Goal: Information Seeking & Learning: Learn about a topic

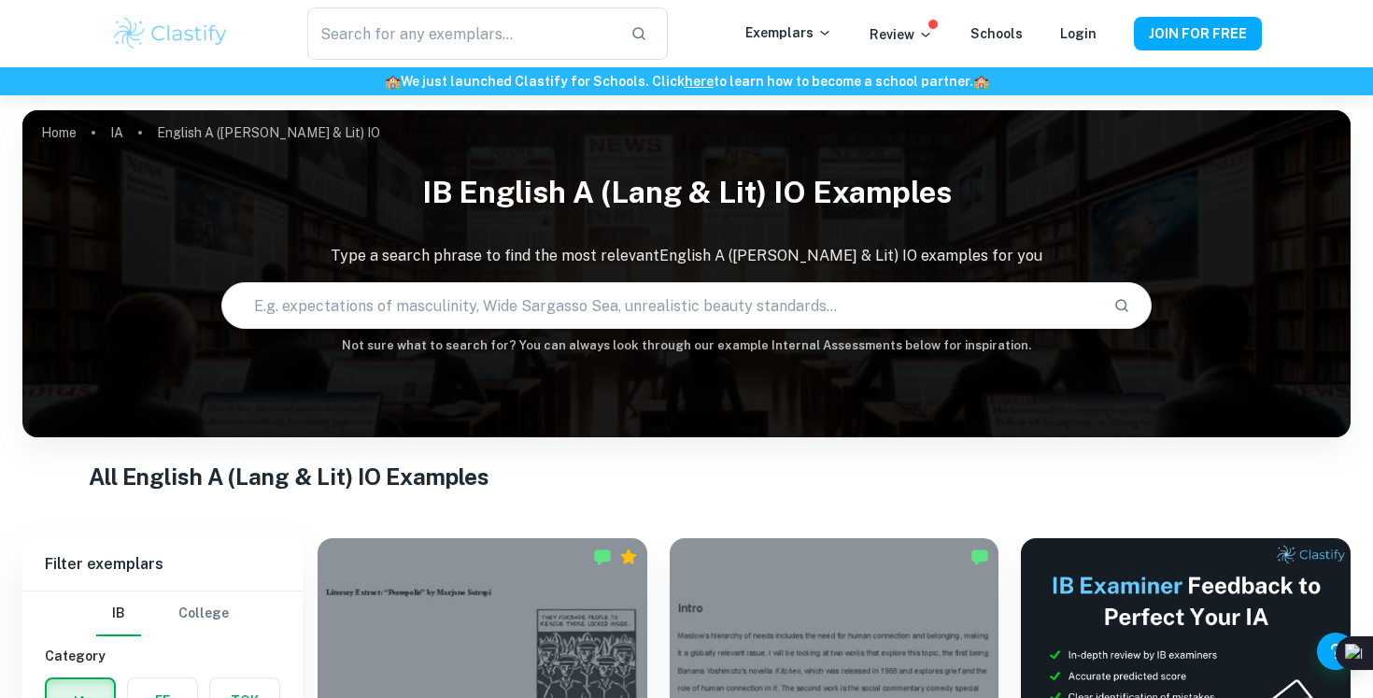
scroll to position [403, 0]
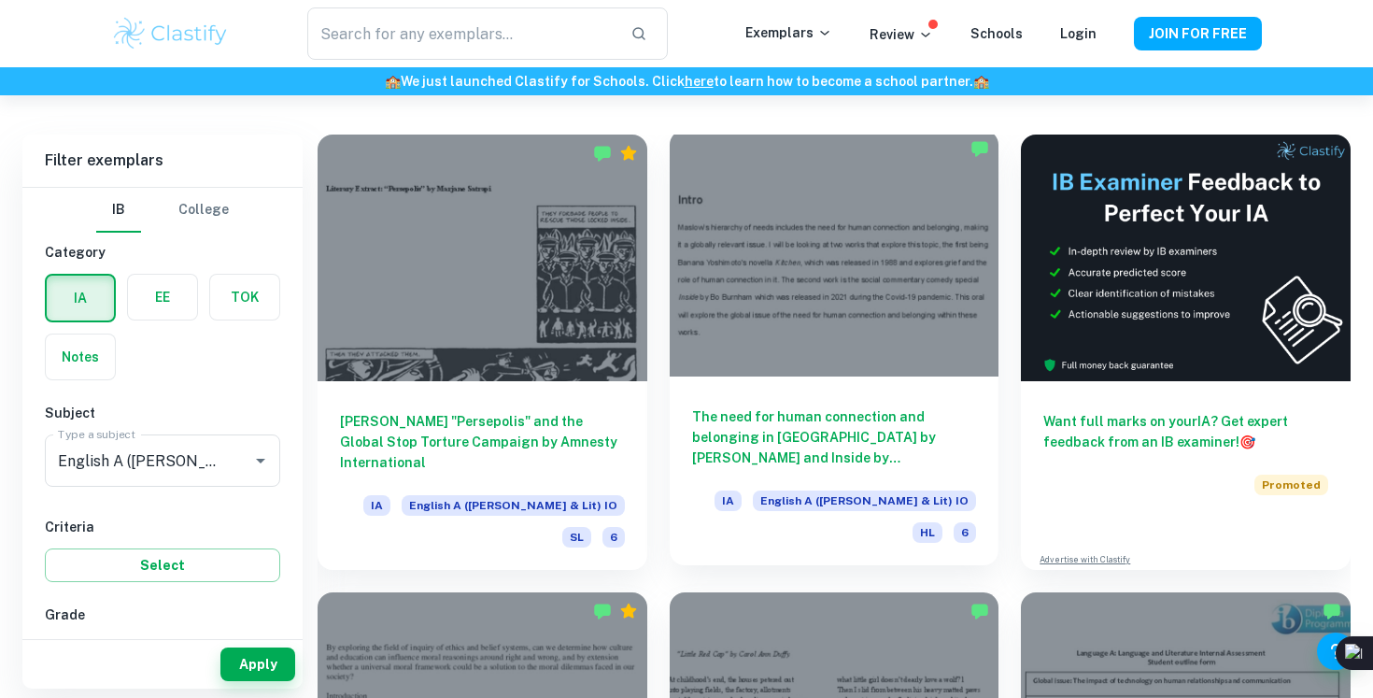
click at [810, 422] on h6 "The need for human connection and belonging in [GEOGRAPHIC_DATA] by [PERSON_NAM…" at bounding box center [834, 437] width 285 height 62
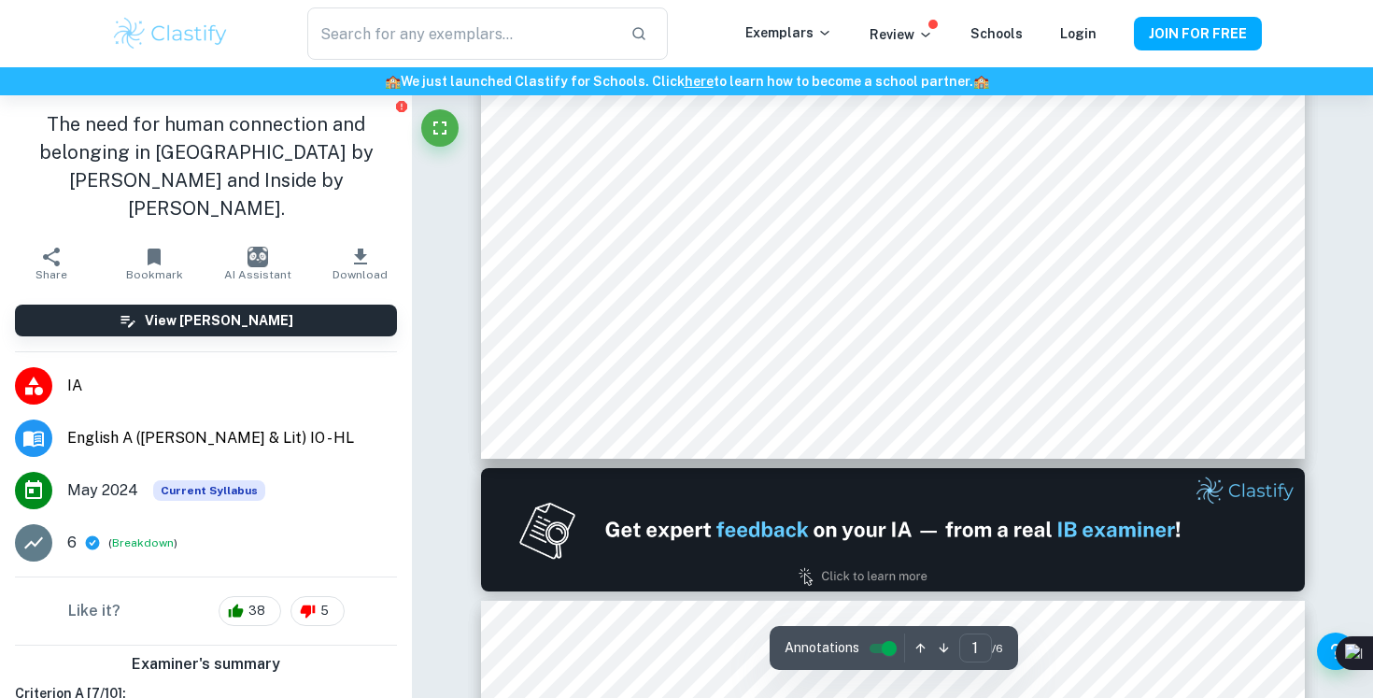
scroll to position [825, 0]
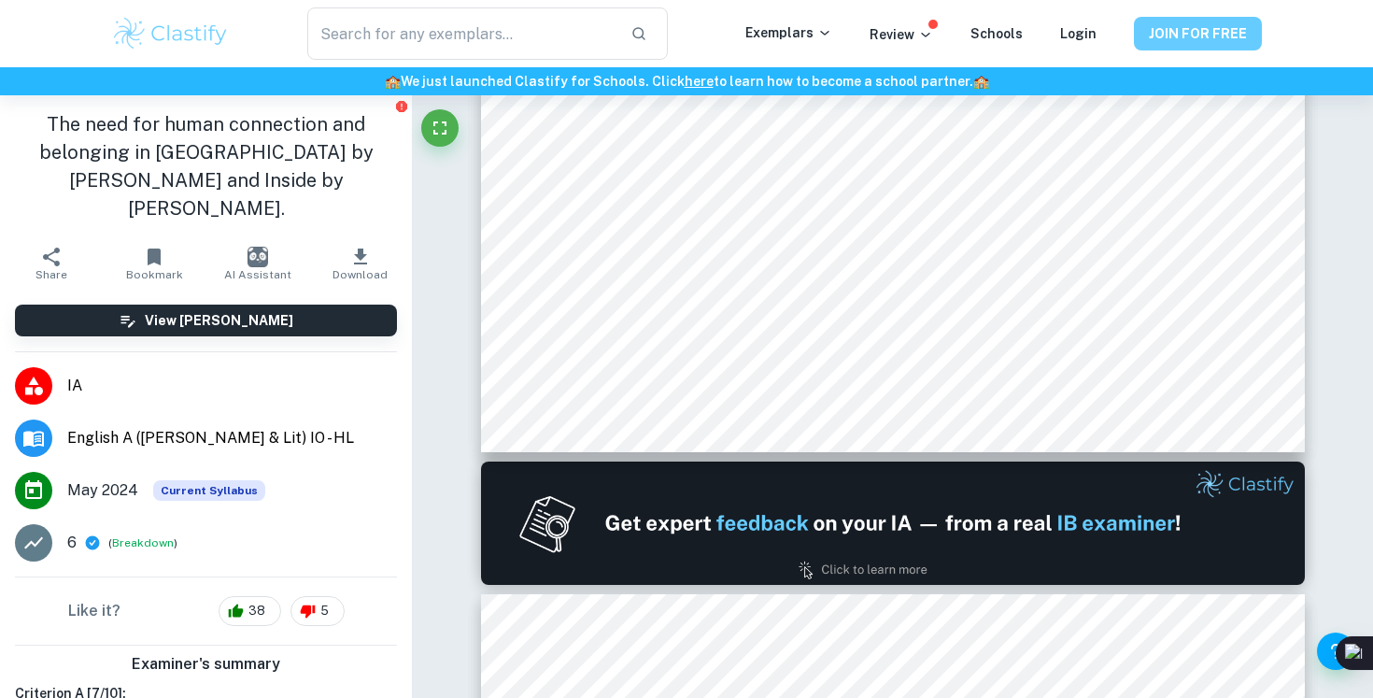
click at [1166, 35] on button "JOIN FOR FREE" at bounding box center [1198, 34] width 128 height 34
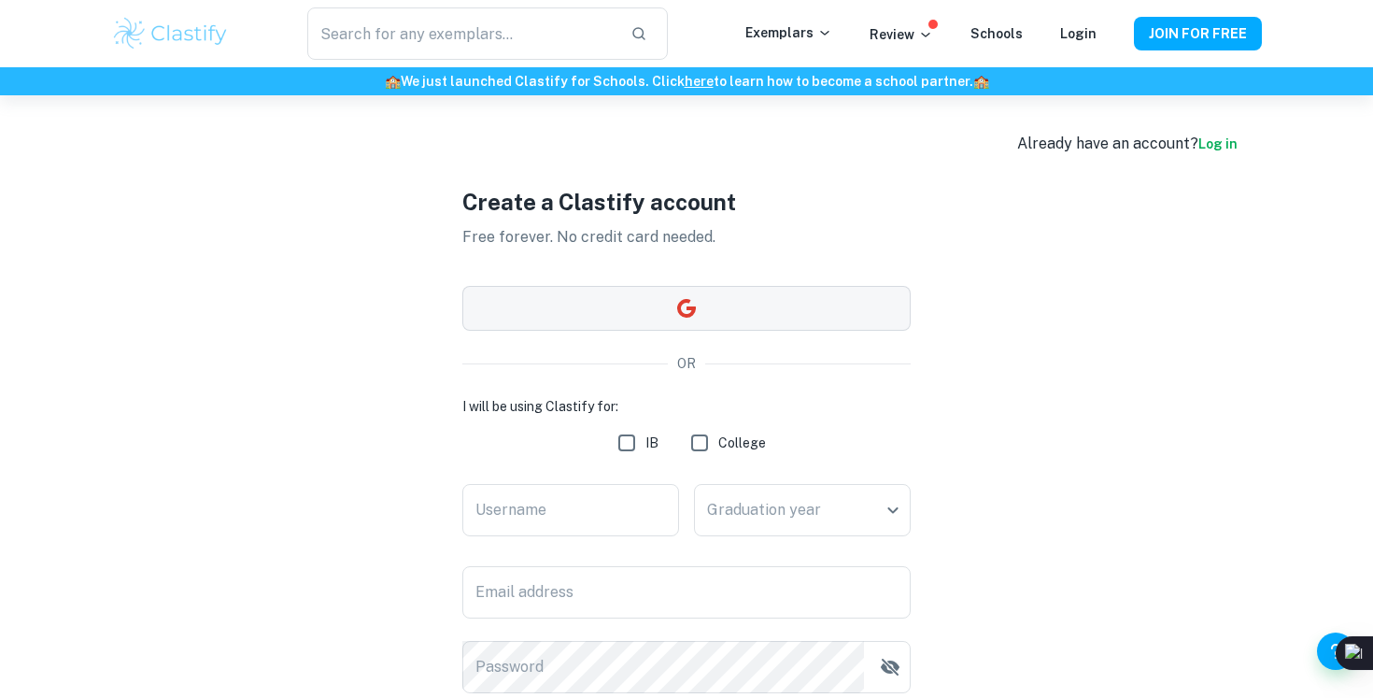
click at [788, 310] on button "button" at bounding box center [686, 308] width 448 height 45
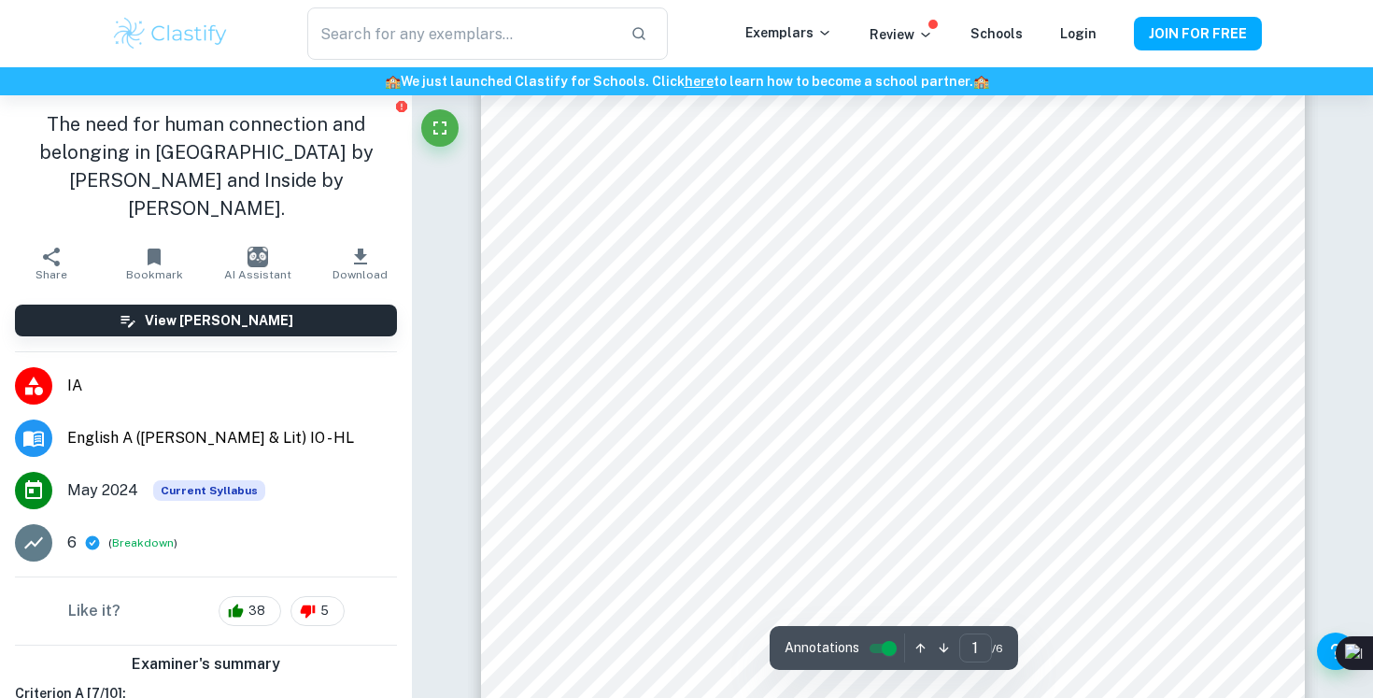
scroll to position [210, 0]
click at [247, 427] on span "English A ([PERSON_NAME] & Lit) IO - HL" at bounding box center [232, 438] width 330 height 22
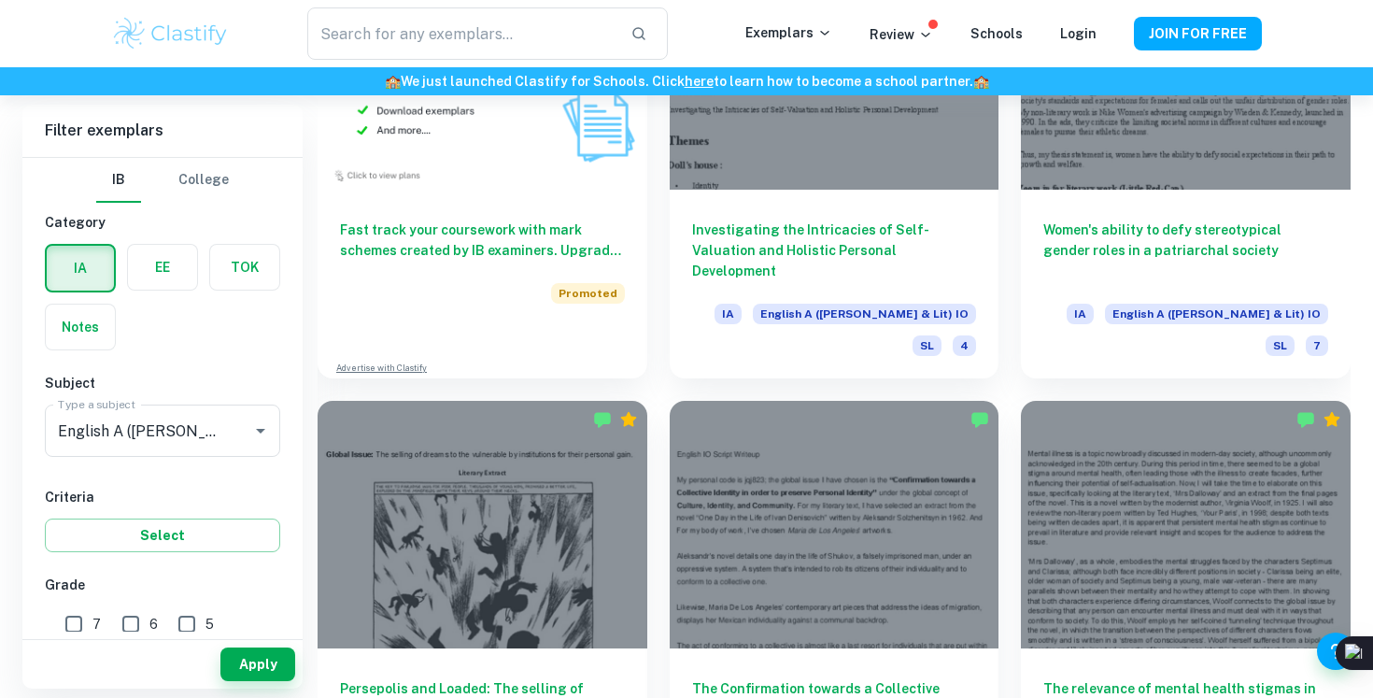
scroll to position [1299, 0]
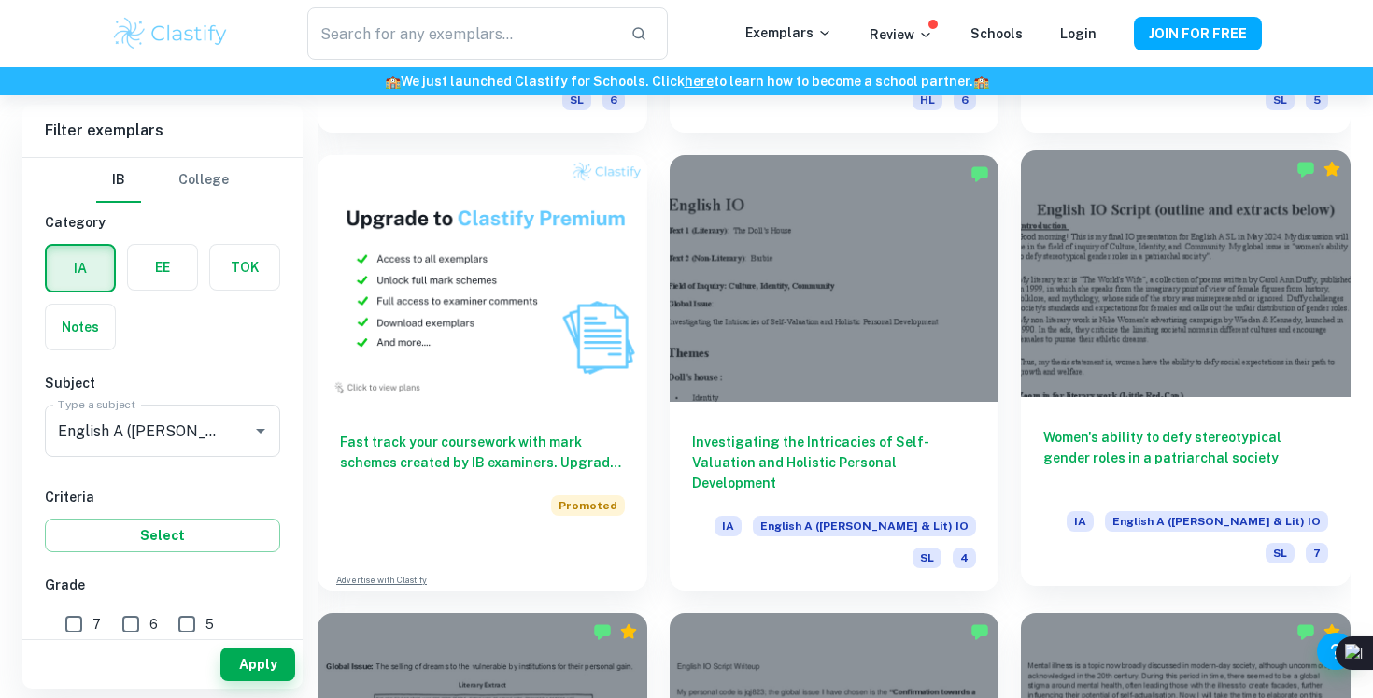
click at [1188, 333] on div at bounding box center [1186, 273] width 330 height 247
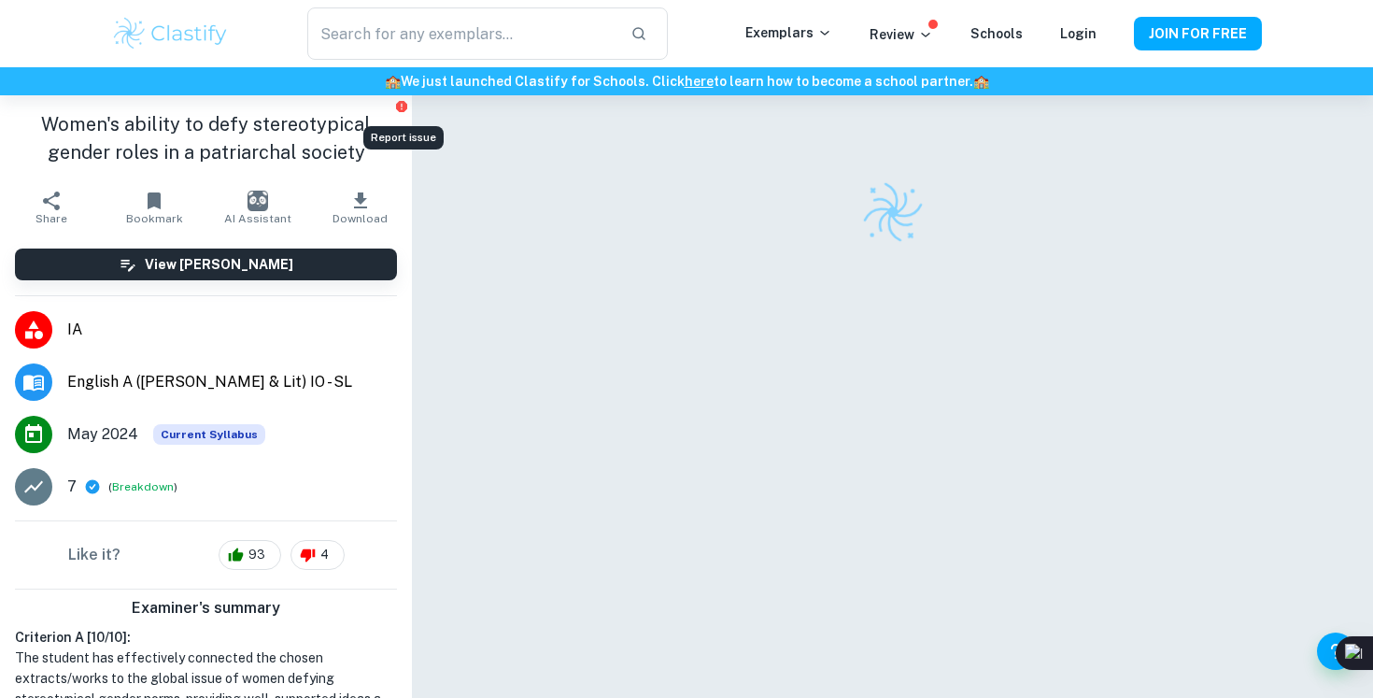
click at [401, 104] on icon "Report issue" at bounding box center [401, 106] width 15 height 15
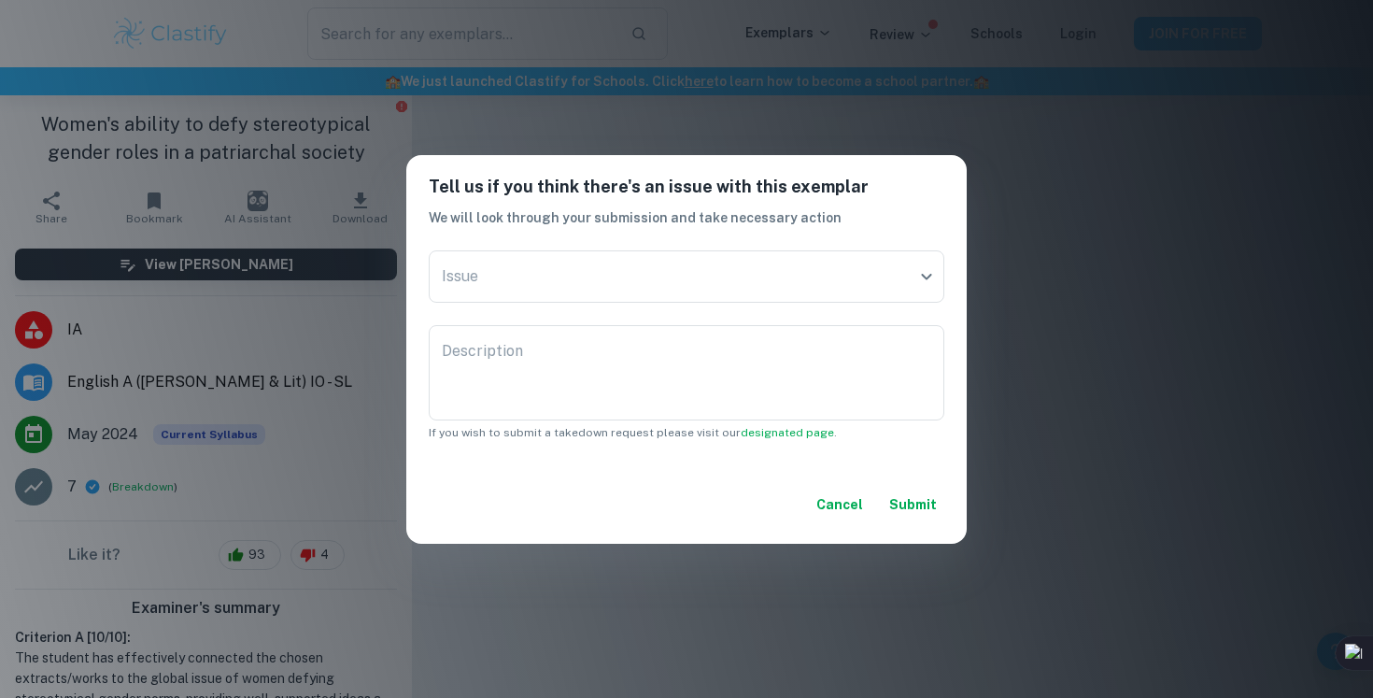
click at [831, 514] on button "Cancel" at bounding box center [840, 504] width 62 height 34
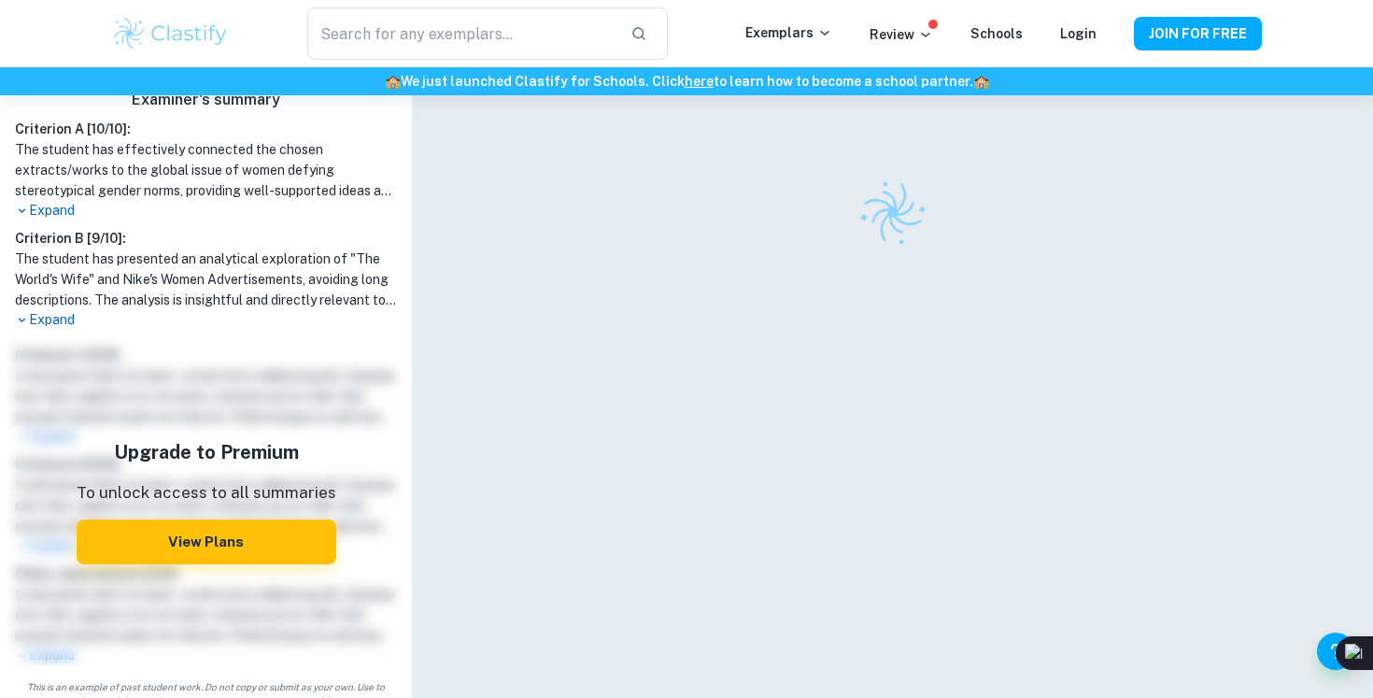
scroll to position [510, 0]
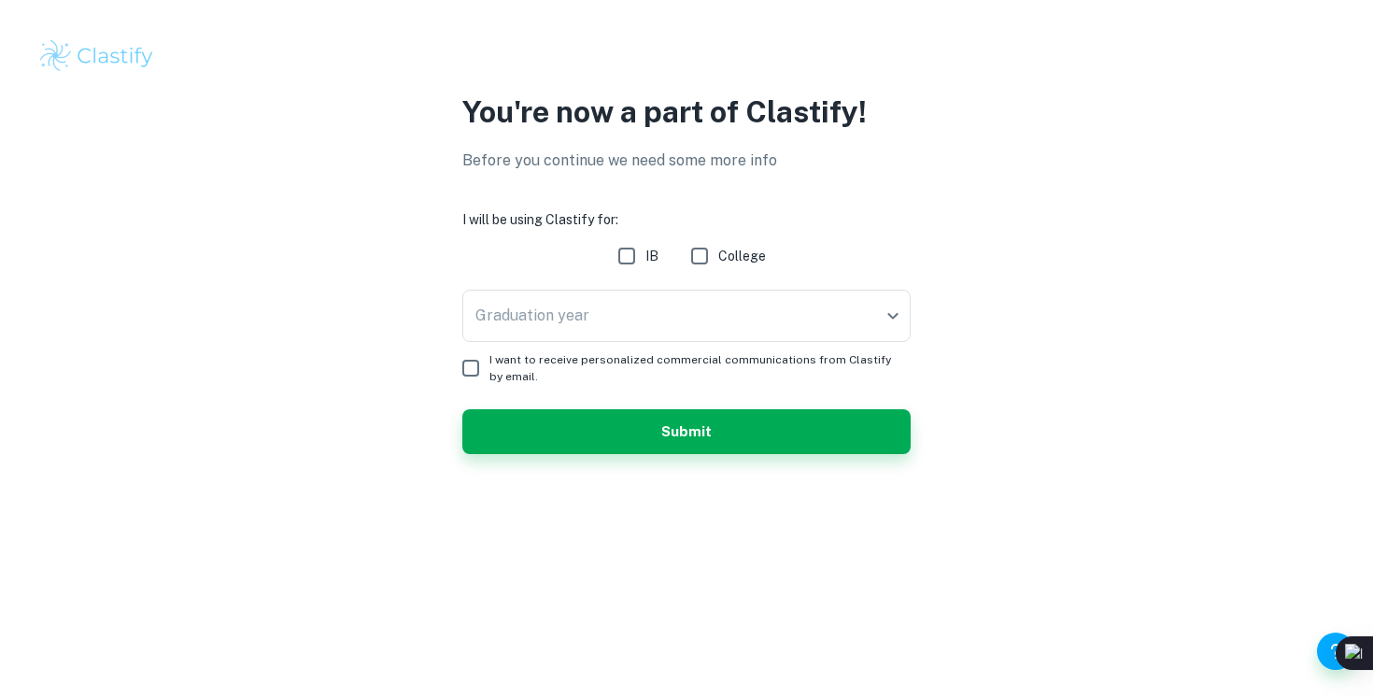
click at [635, 254] on input "IB" at bounding box center [626, 255] width 37 height 37
checkbox input "true"
click at [659, 317] on body "We value your privacy We use cookies to enhance your browsing experience, serve…" at bounding box center [686, 349] width 1373 height 698
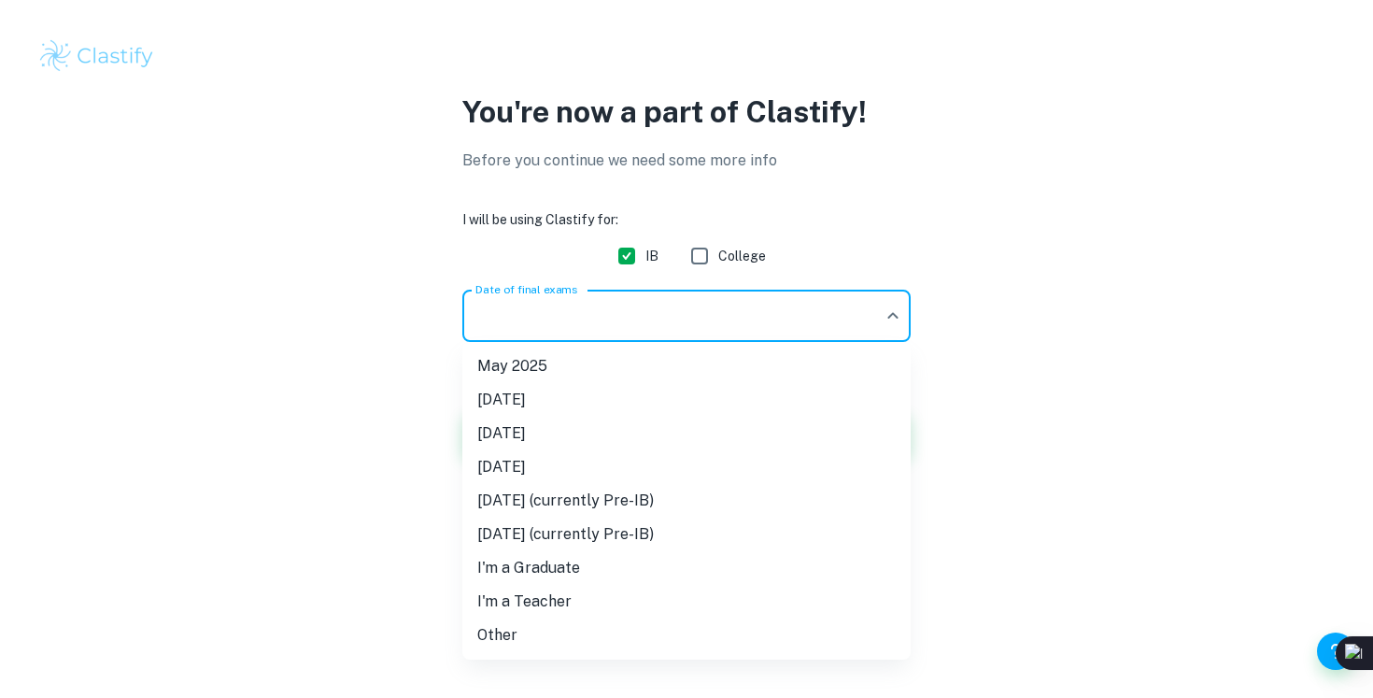
click at [627, 506] on li "May 2027 (currently Pre-IB)" at bounding box center [686, 501] width 448 height 34
type input "M27"
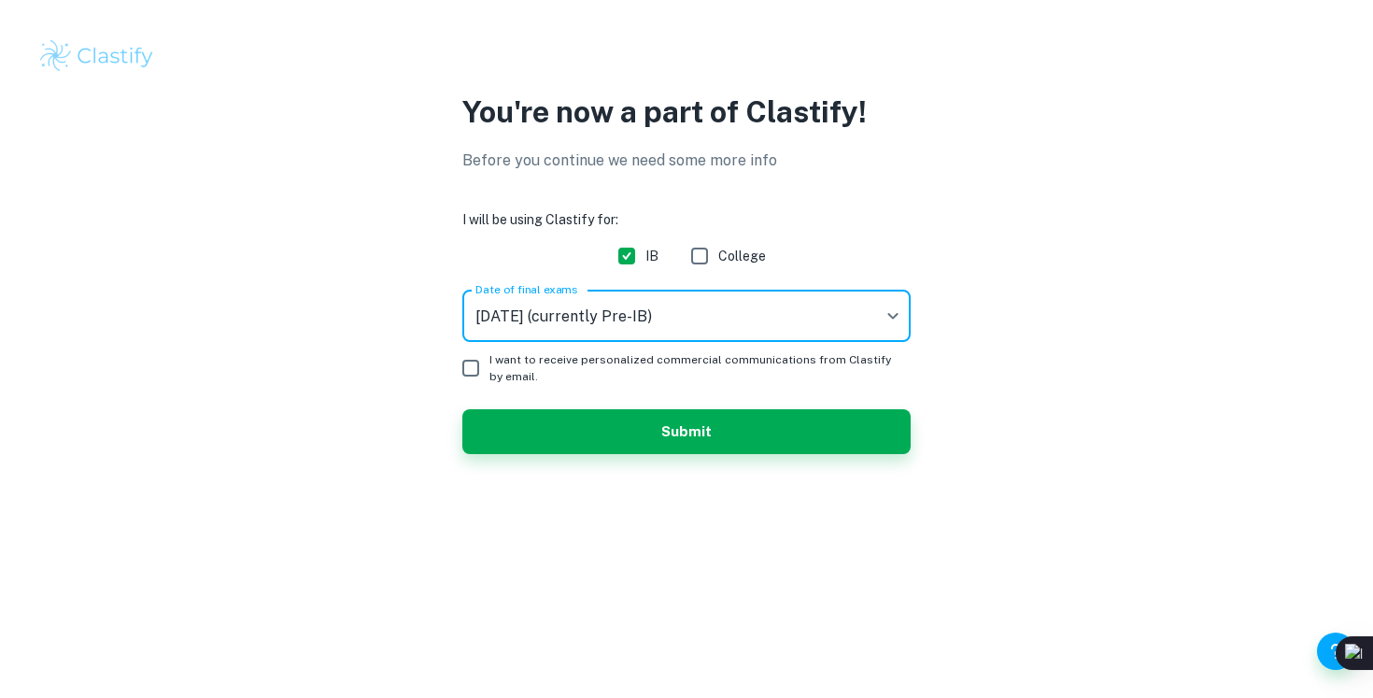
click at [520, 418] on button "Submit" at bounding box center [686, 431] width 448 height 45
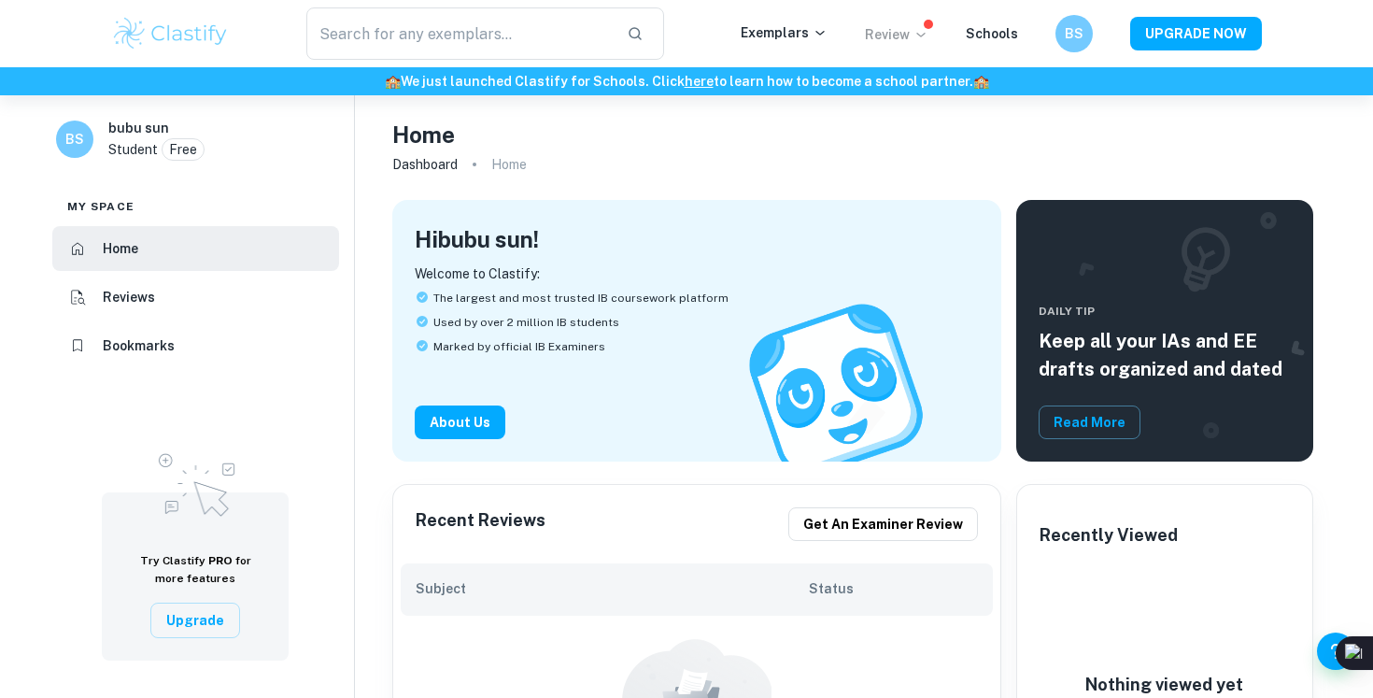
click at [905, 33] on p "Review" at bounding box center [896, 34] width 63 height 21
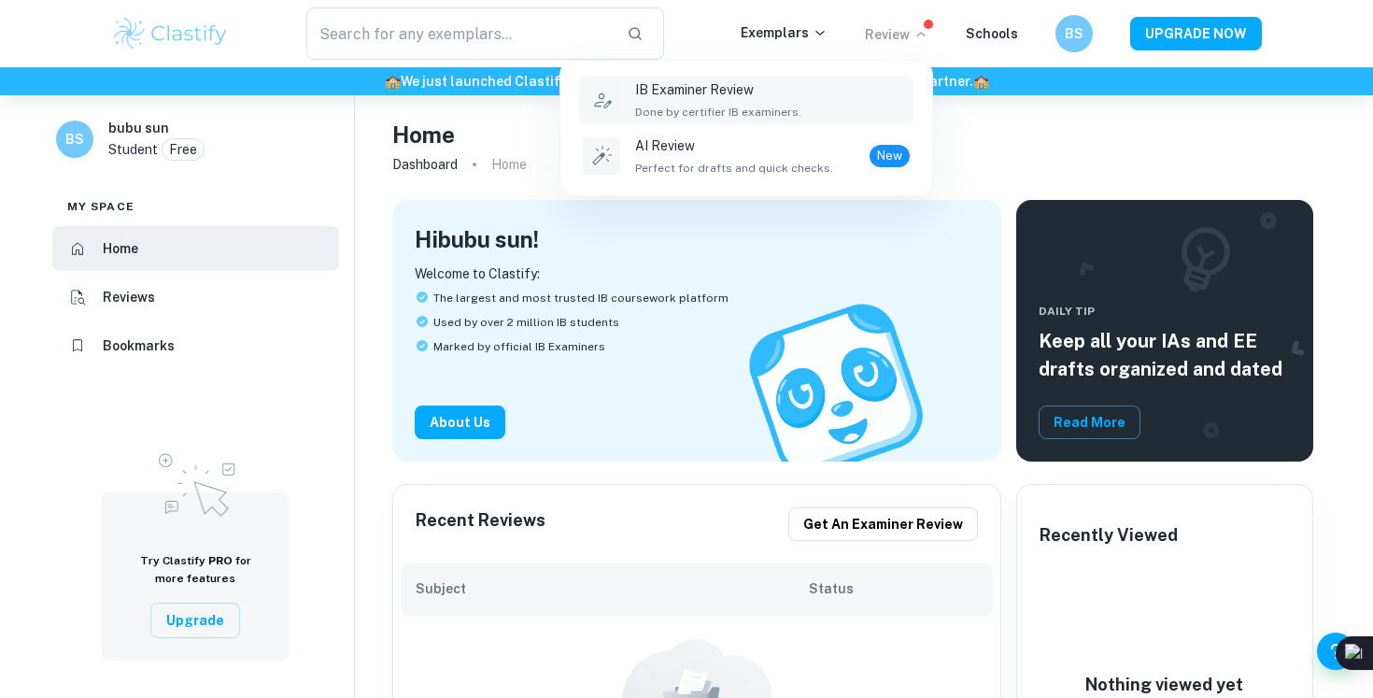
click at [803, 99] on div "IB Examiner Review Done by certifier IB examiners." at bounding box center [772, 99] width 275 height 41
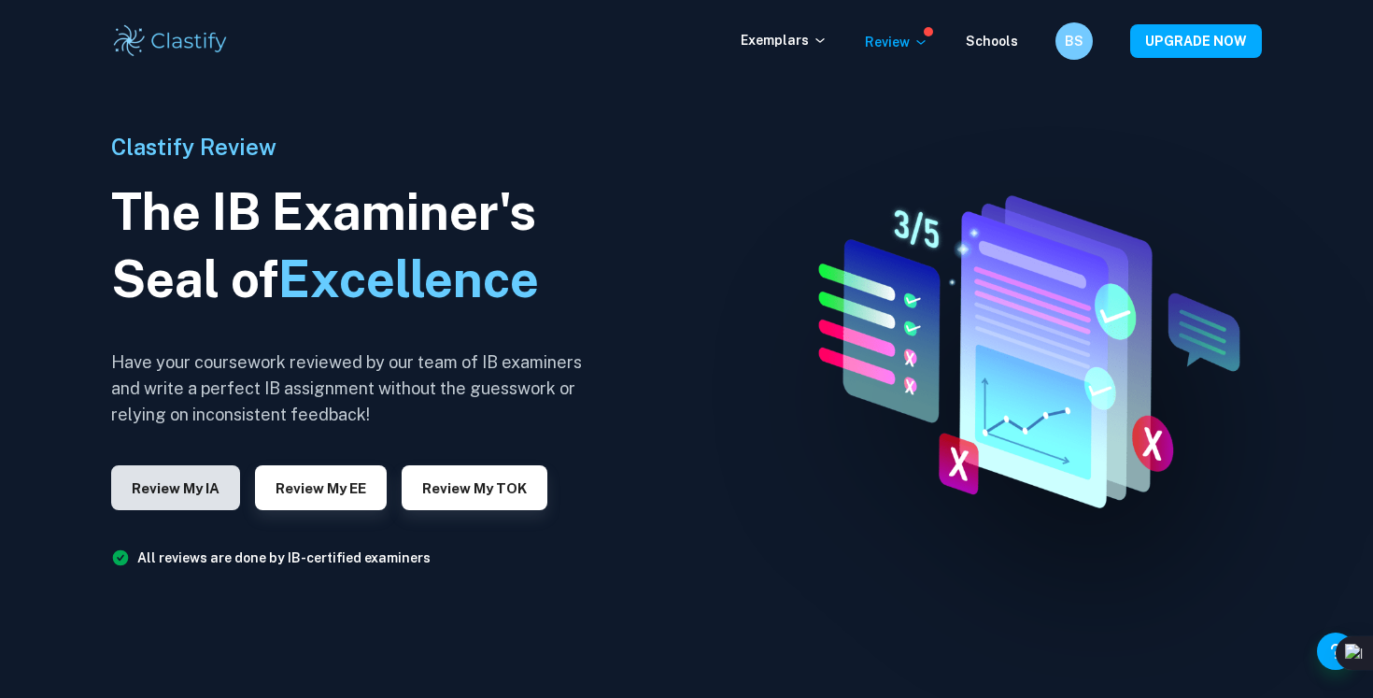
click at [188, 482] on button "Review my IA" at bounding box center [175, 487] width 129 height 45
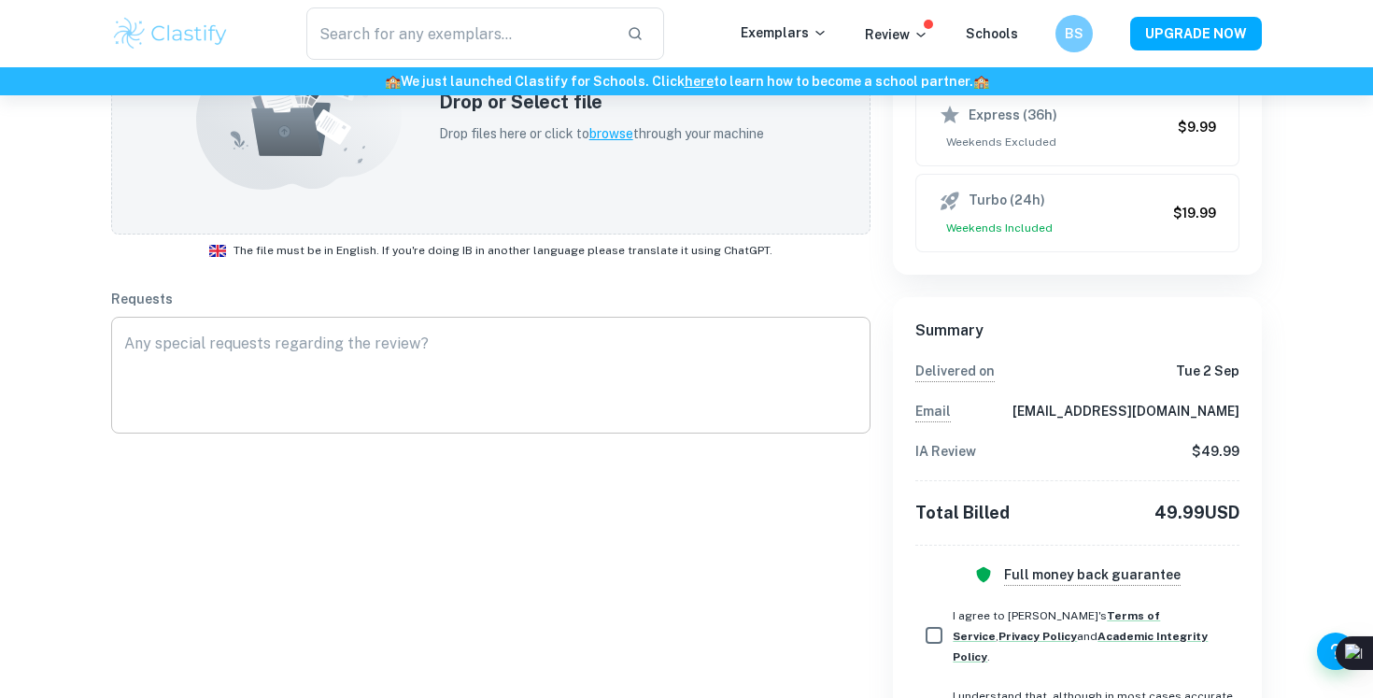
scroll to position [388, 0]
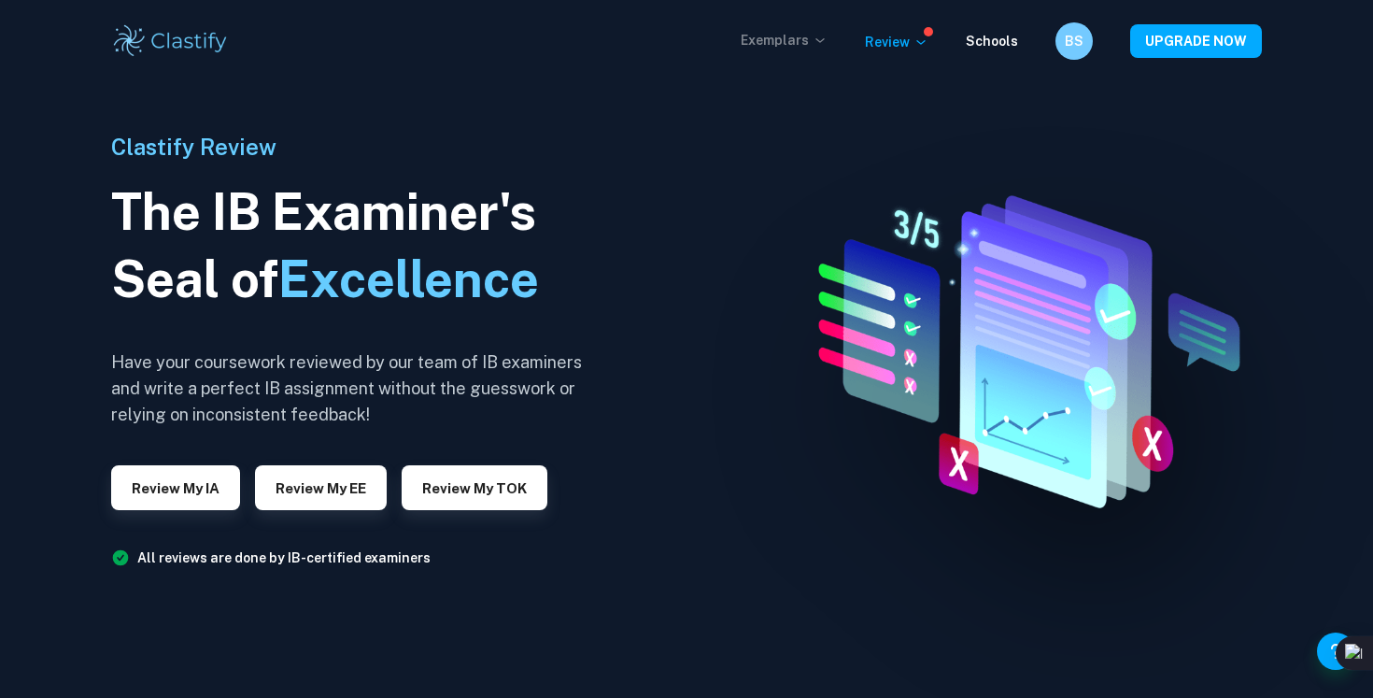
click at [799, 33] on p "Exemplars" at bounding box center [783, 40] width 87 height 21
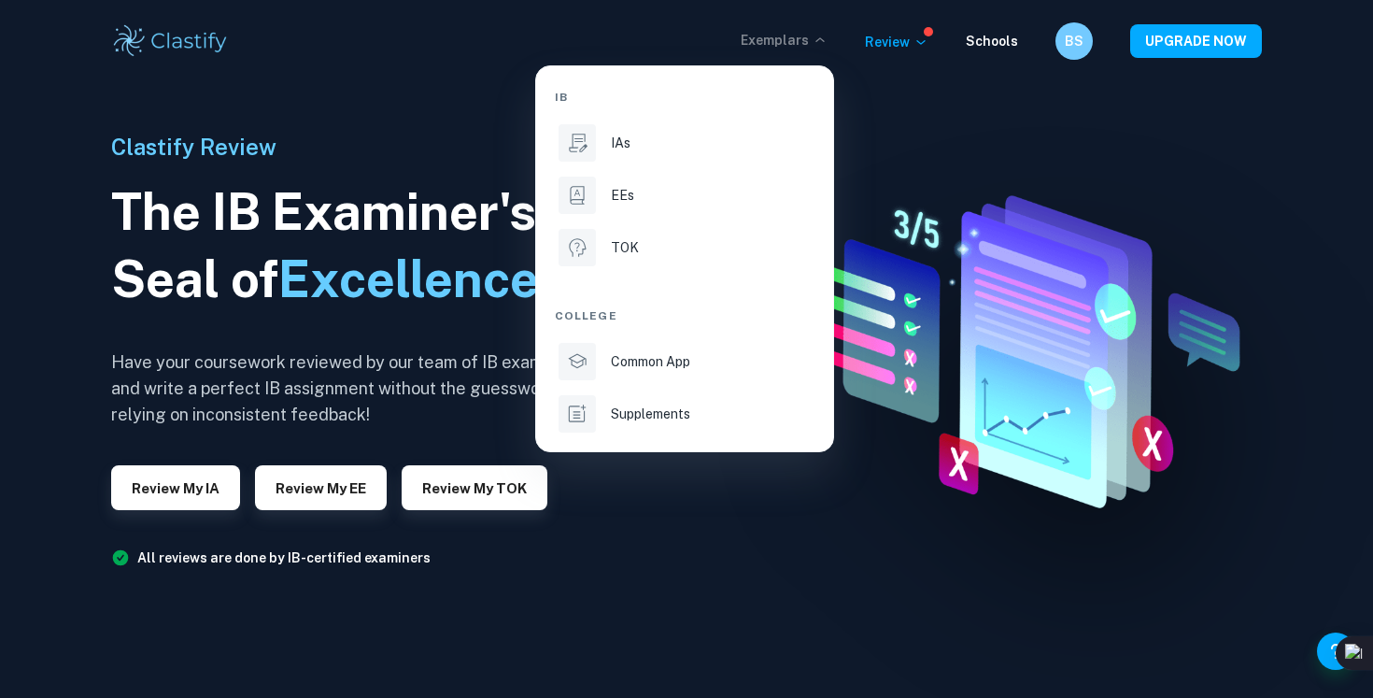
click at [800, 41] on div at bounding box center [686, 349] width 1373 height 698
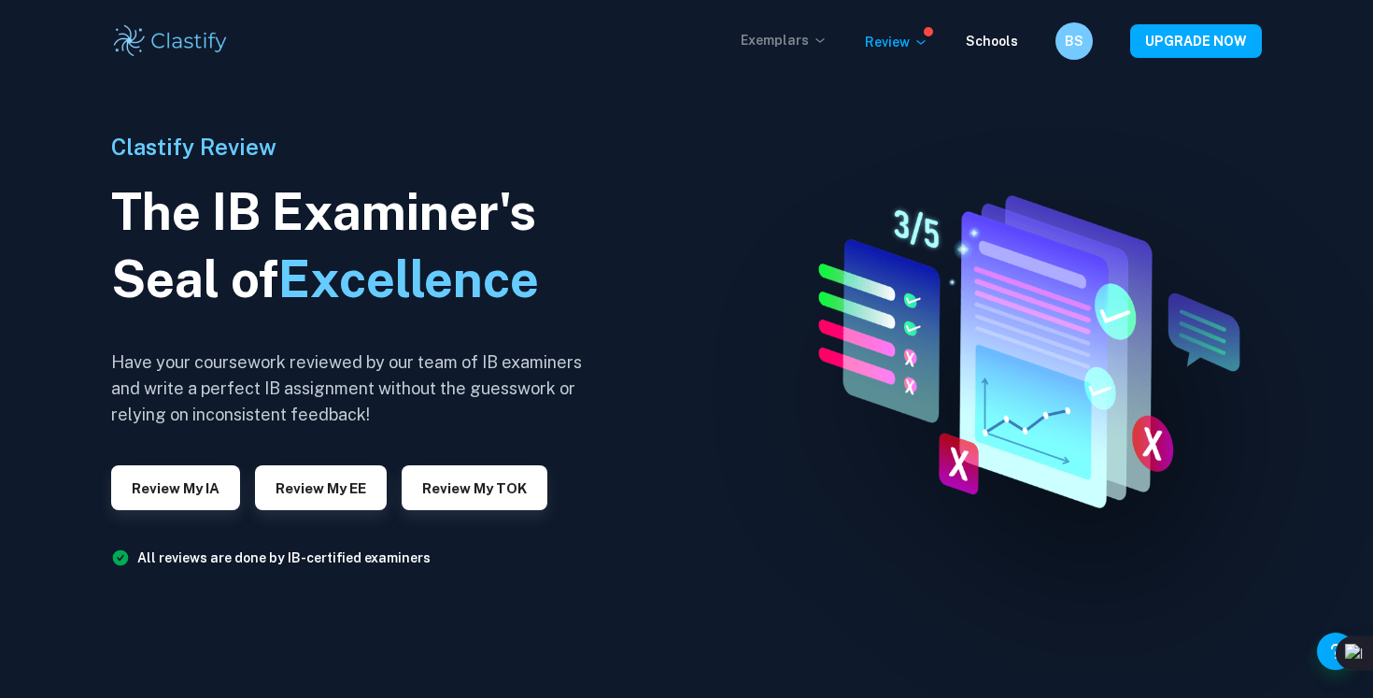
click at [793, 49] on p "Exemplars" at bounding box center [783, 40] width 87 height 21
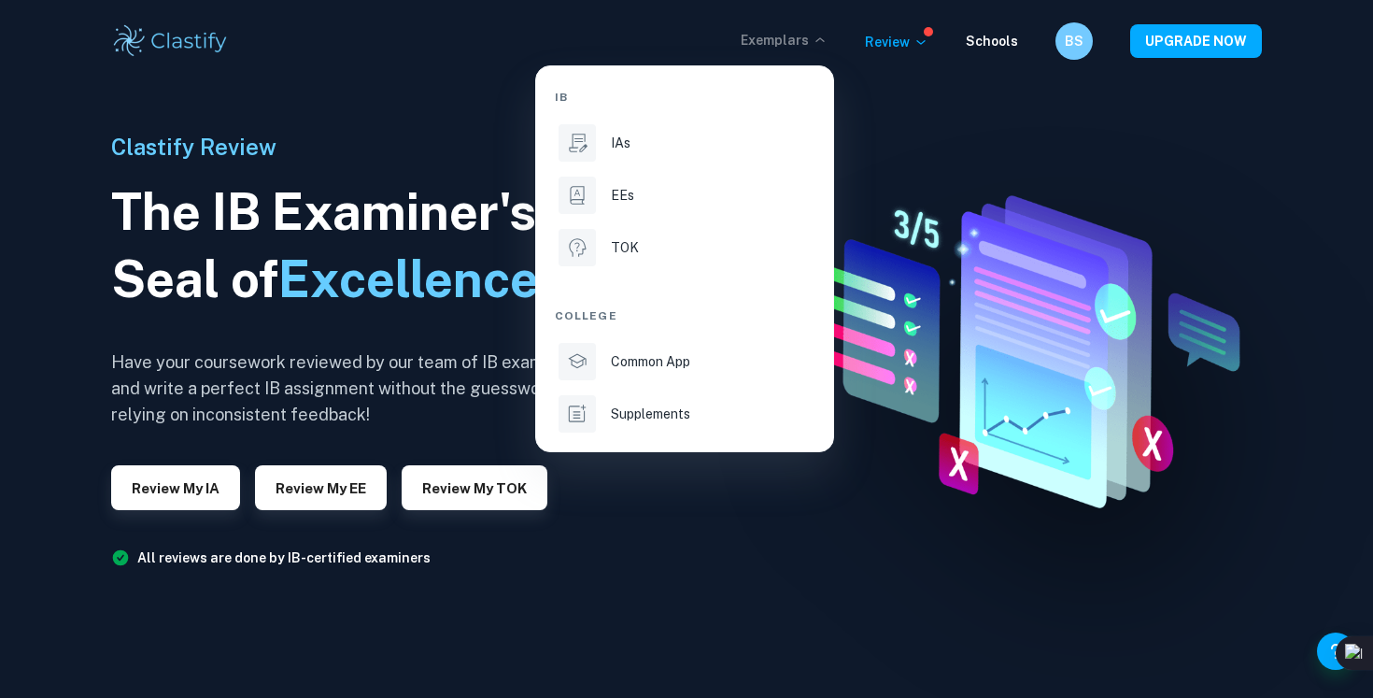
click at [793, 49] on div at bounding box center [686, 349] width 1373 height 698
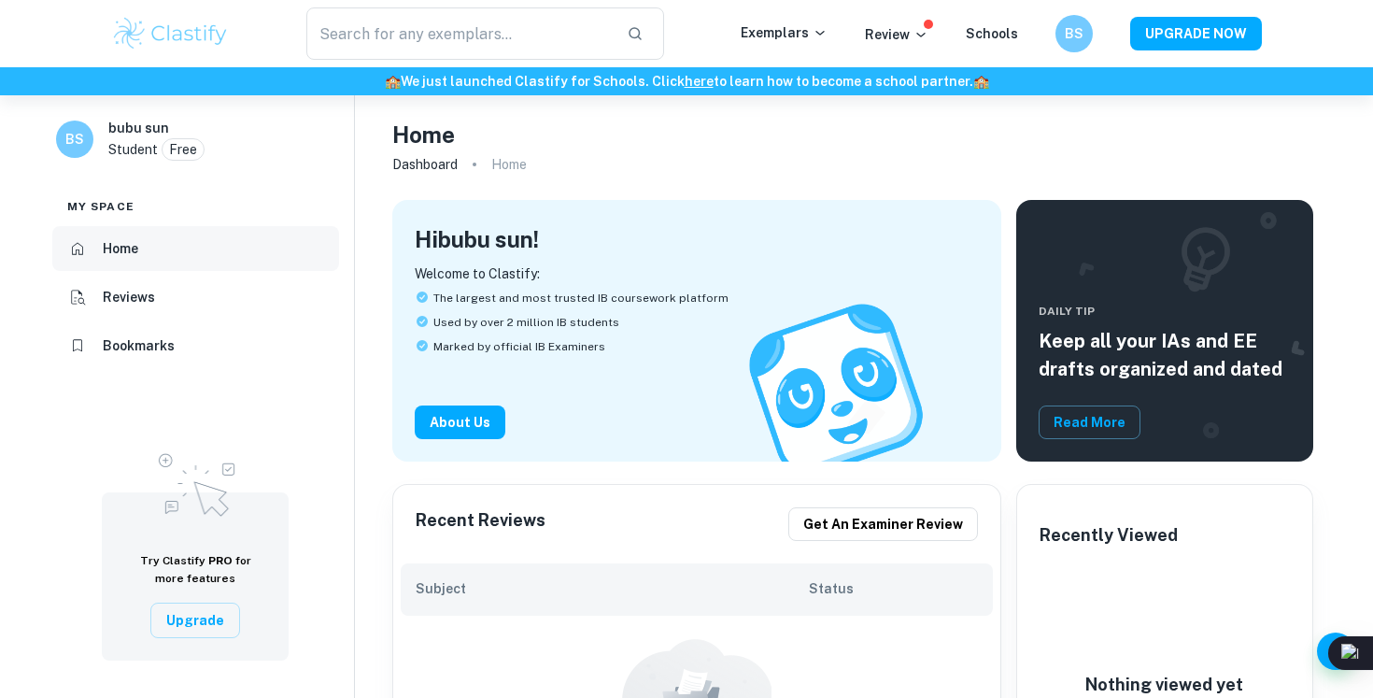
click at [176, 254] on li "Home" at bounding box center [195, 248] width 287 height 45
click at [201, 303] on li "Reviews" at bounding box center [195, 297] width 287 height 45
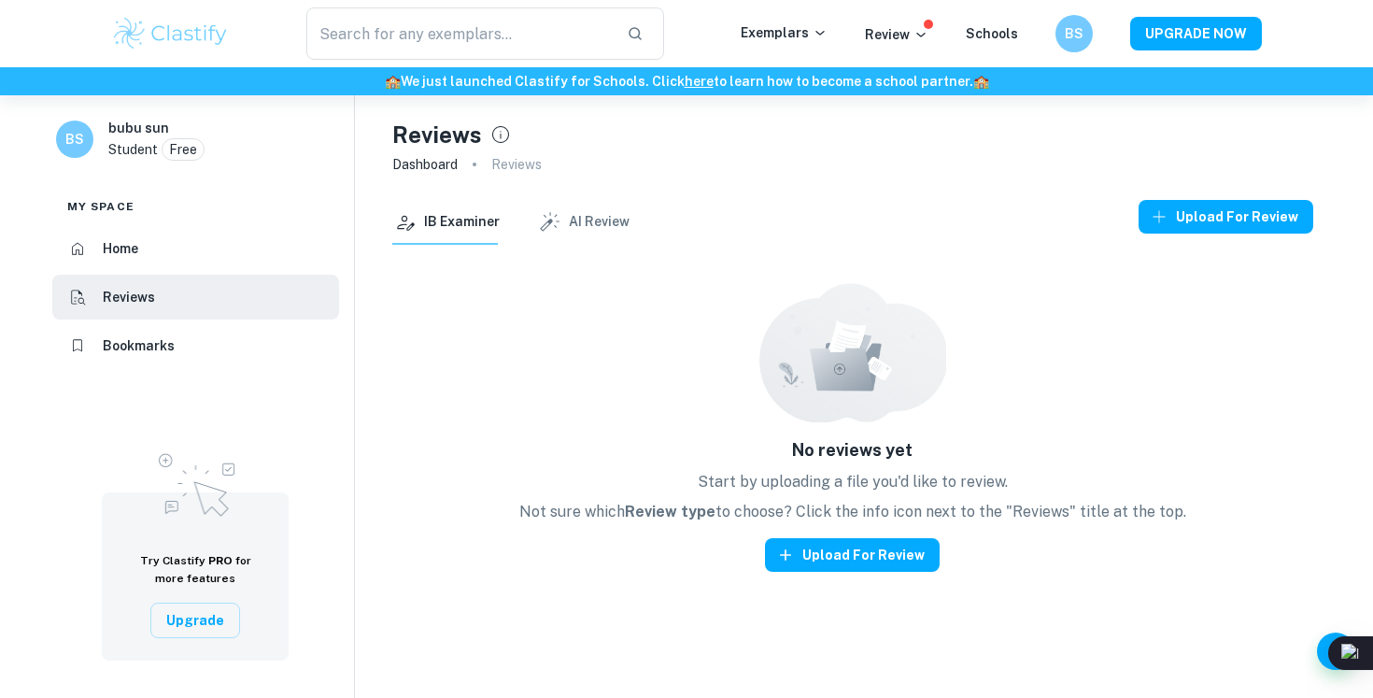
click at [185, 263] on li "Home" at bounding box center [195, 248] width 287 height 45
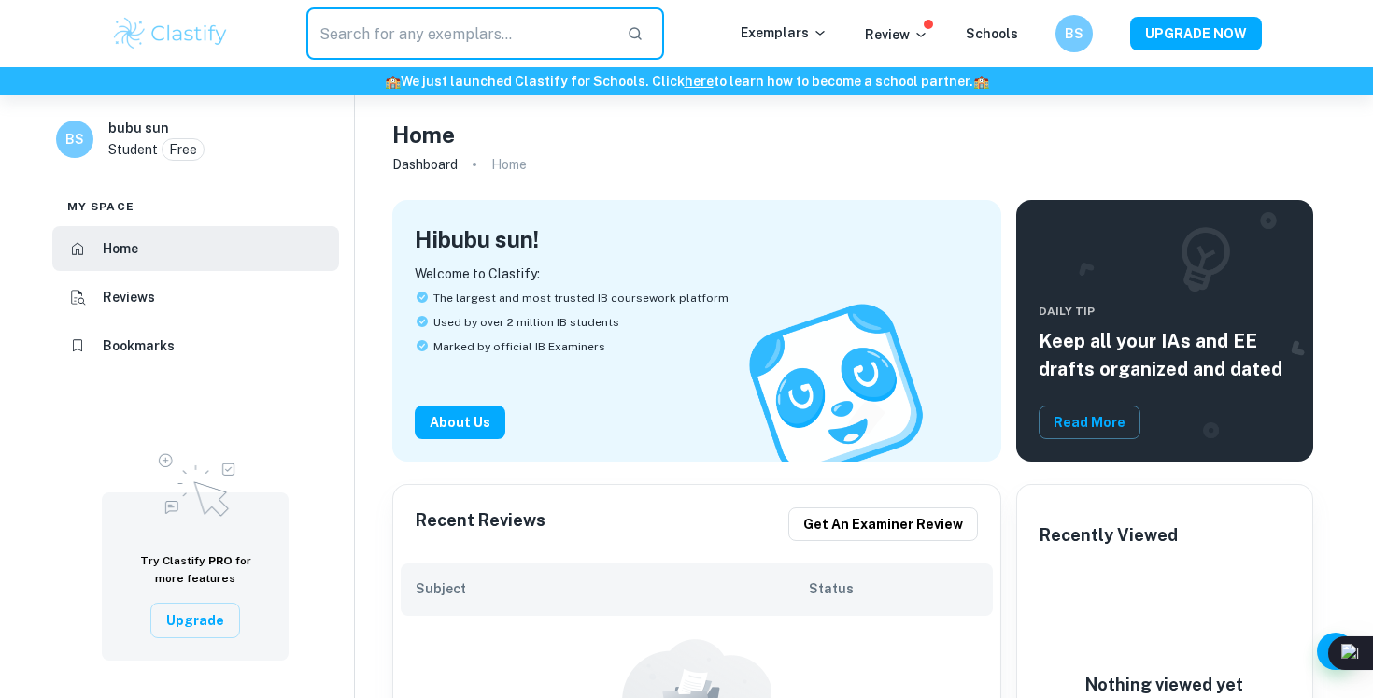
click at [444, 31] on input "text" at bounding box center [458, 33] width 305 height 52
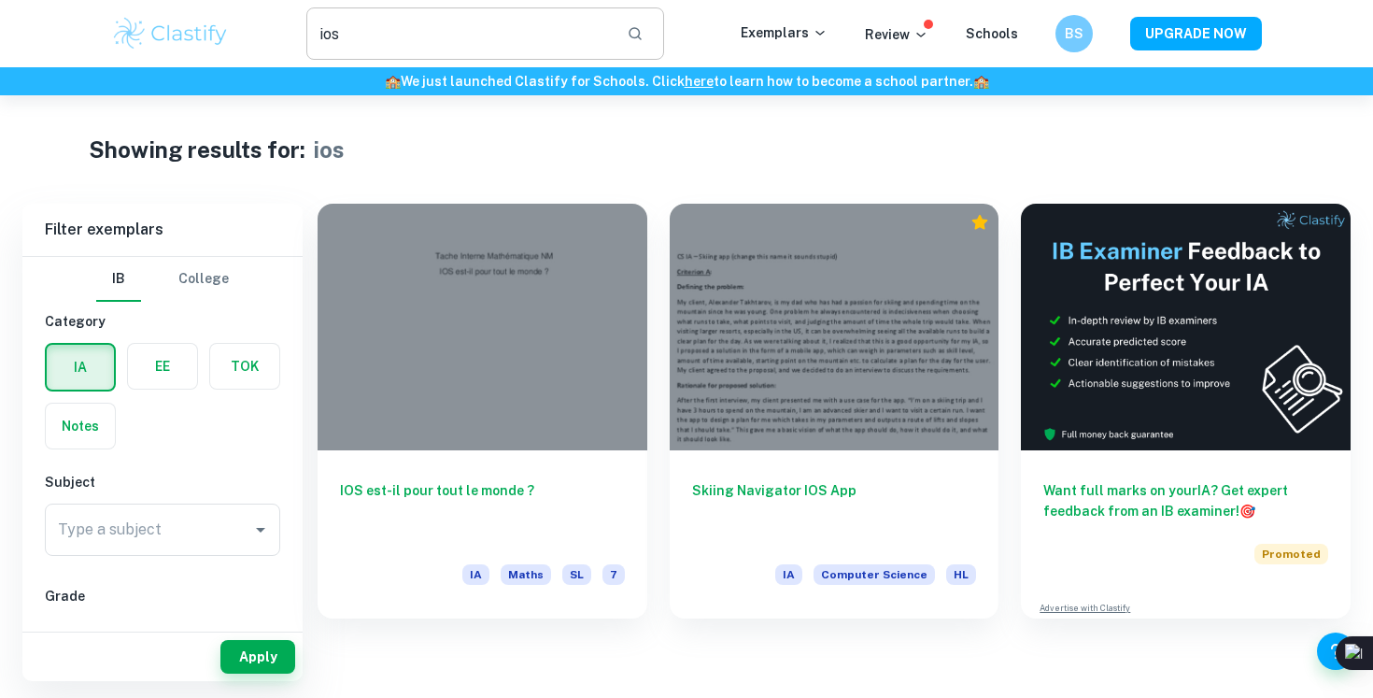
click at [535, 42] on input "ios" at bounding box center [458, 33] width 305 height 52
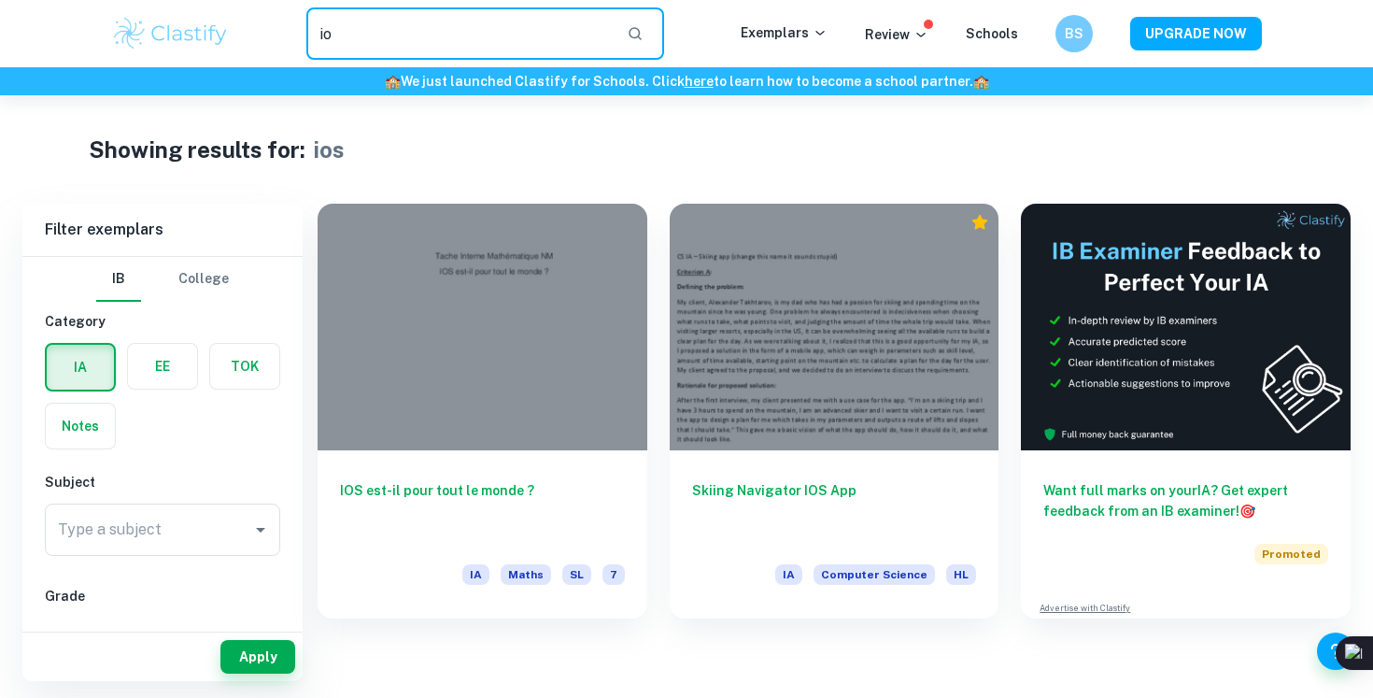
type input "i"
type input "naomi shihab nye"
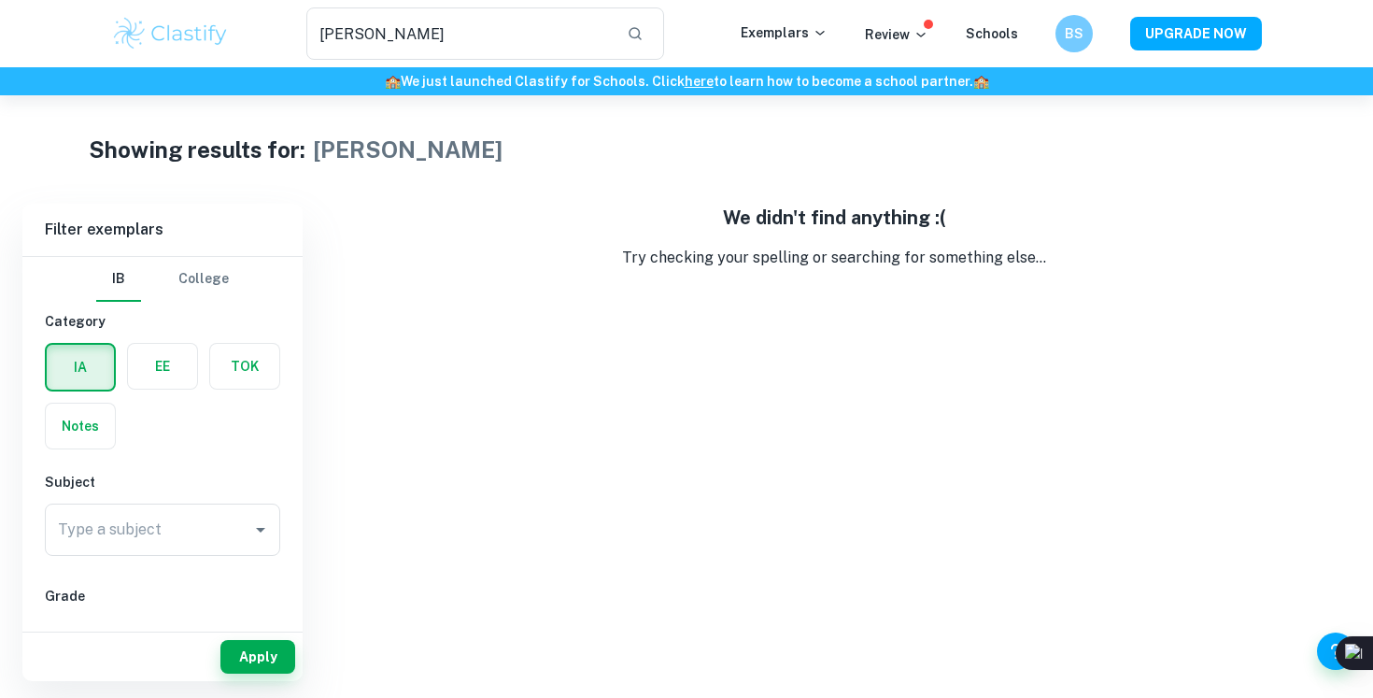
click at [519, 62] on div "naomi shihab nye ​ Exemplars Review Schools BS UPGRADE NOW" at bounding box center [686, 33] width 1373 height 67
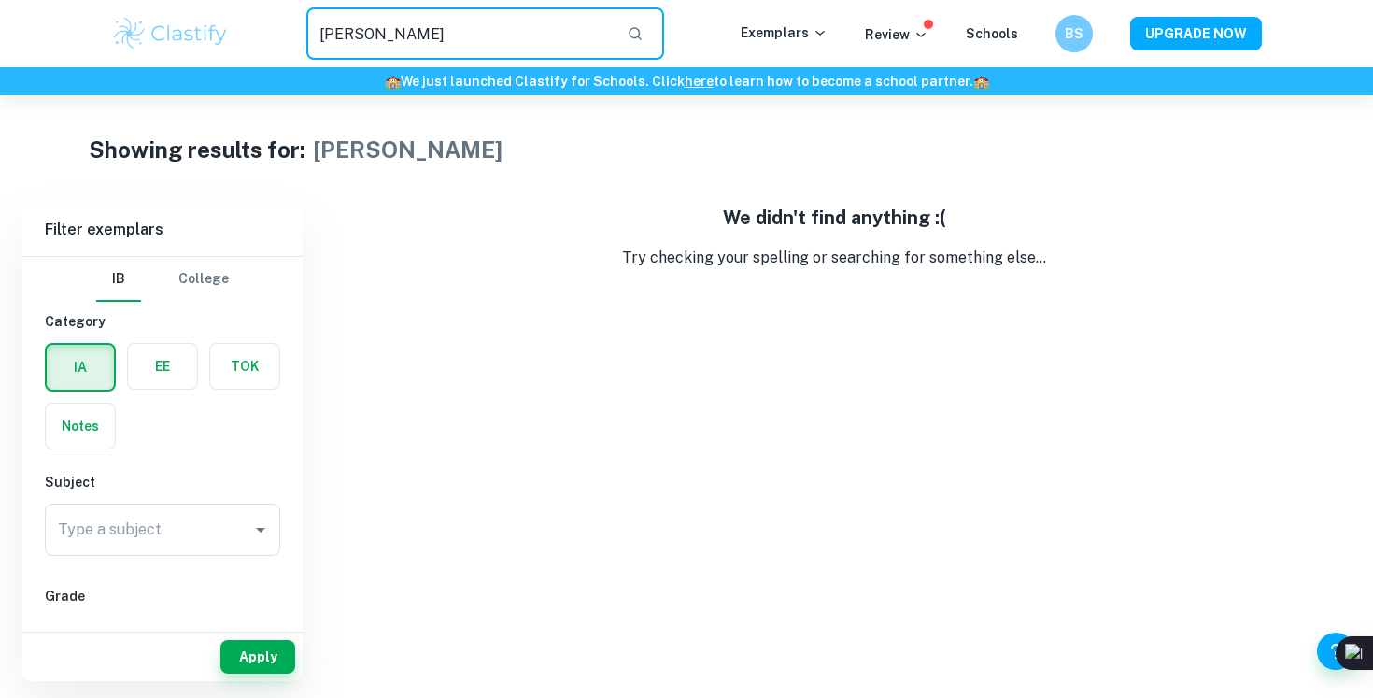
click at [519, 38] on input "naomi shihab nye" at bounding box center [458, 33] width 305 height 52
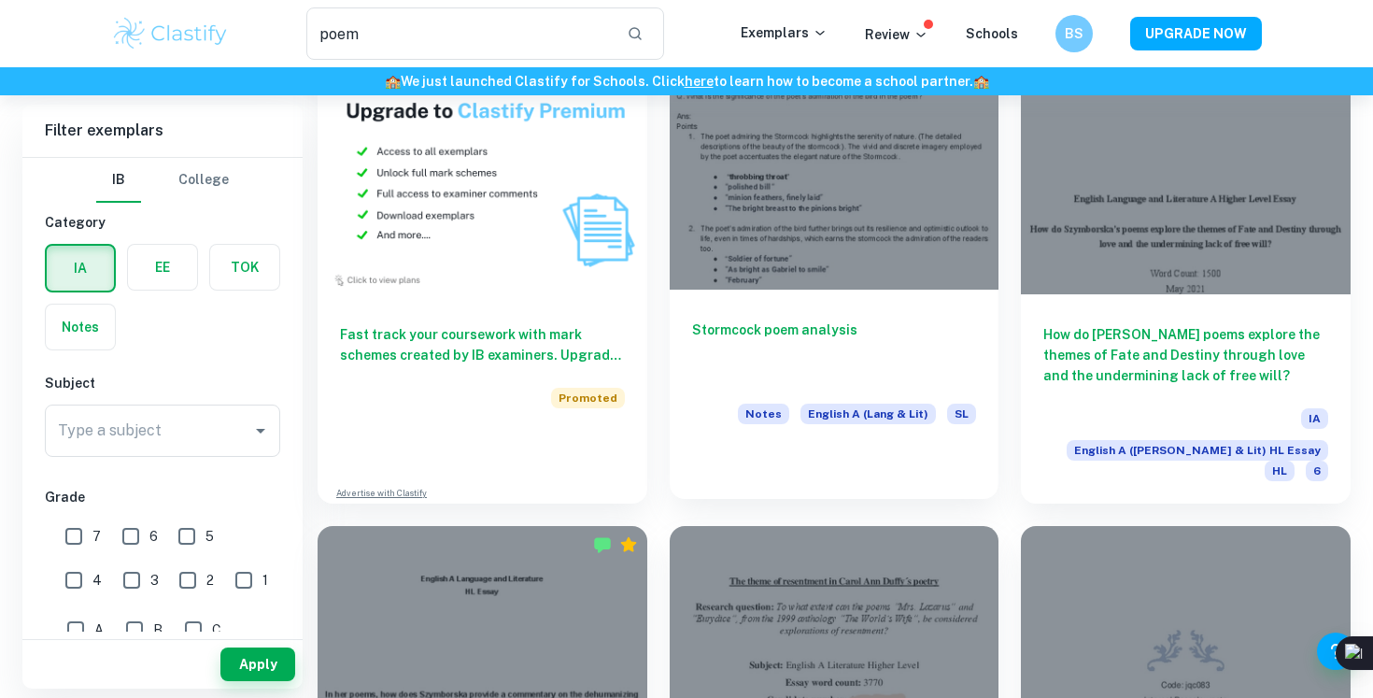
scroll to position [1083, 0]
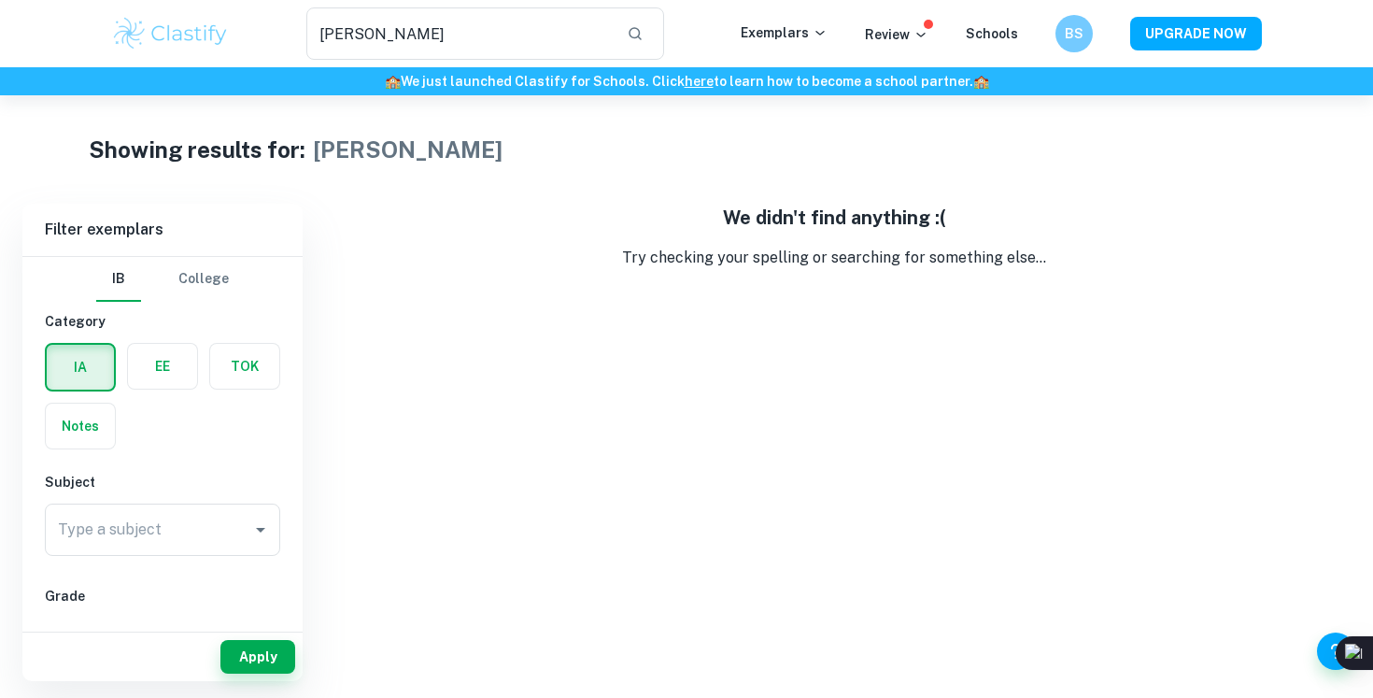
type input "ios"
